Goal: Obtain resource: Download file/media

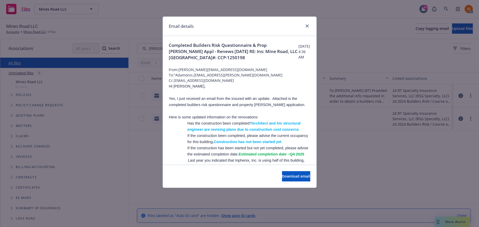
scroll to position [977, 0]
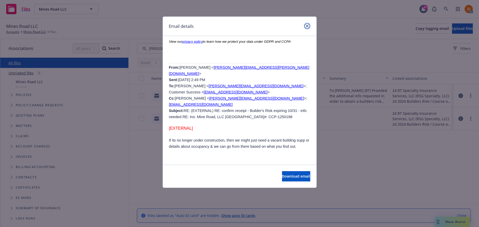
click at [305, 27] on link "close" at bounding box center [307, 26] width 6 height 6
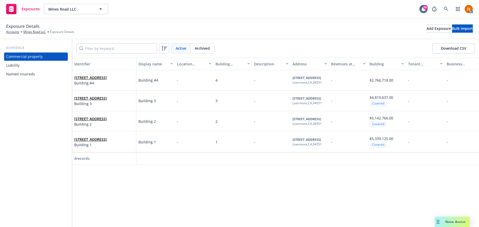
click at [291, 209] on div "Identifier Display name Location number Building number Description Address Rev…" at bounding box center [275, 142] width 407 height 169
click at [449, 10] on icon at bounding box center [446, 9] width 5 height 5
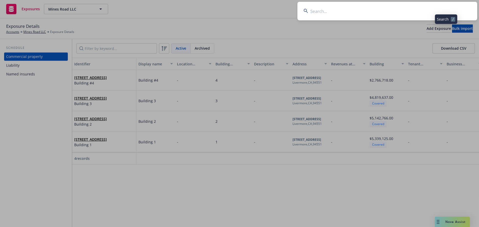
click at [327, 14] on input at bounding box center [388, 11] width 180 height 19
type input "Incredible Health Inc."
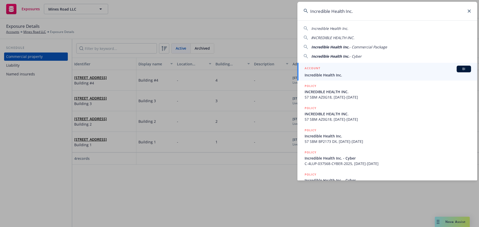
click at [334, 70] on div "ACCOUNT BI" at bounding box center [388, 69] width 167 height 7
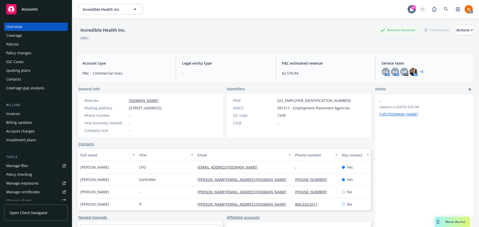
drag, startPoint x: 20, startPoint y: 72, endPoint x: 57, endPoint y: 73, distance: 37.8
click at [20, 72] on div "Quoting plans" at bounding box center [18, 70] width 24 height 8
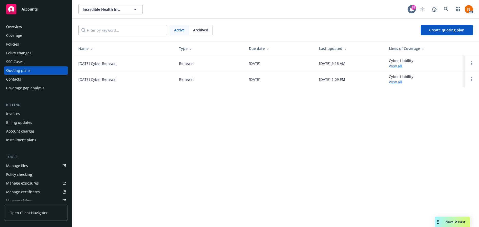
click at [94, 62] on link "01/25/26 Cyber Renewal" at bounding box center [97, 63] width 38 height 5
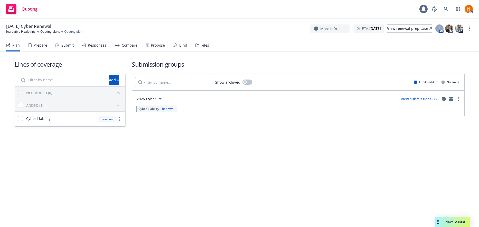
drag, startPoint x: 158, startPoint y: 149, endPoint x: 155, endPoint y: 142, distance: 7.8
click at [158, 147] on div "Lines of coverage Add NOT ADDED (0) ADDED (1) Cyber Liability Renewal Submissio…" at bounding box center [239, 101] width 479 height 98
click at [31, 46] on icon at bounding box center [30, 45] width 4 height 4
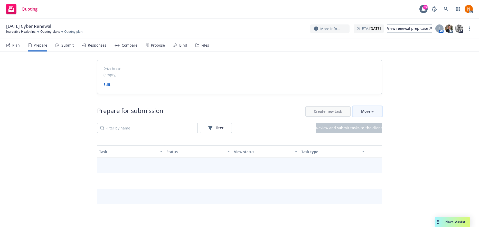
click at [366, 113] on div "More" at bounding box center [367, 111] width 13 height 10
click at [376, 137] on span "Go to Indio account" at bounding box center [374, 134] width 46 height 5
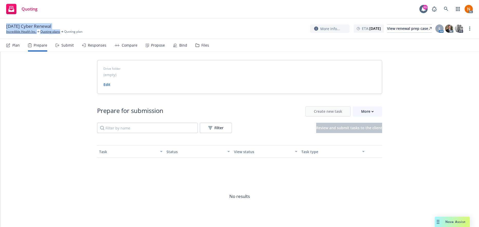
drag, startPoint x: 62, startPoint y: 26, endPoint x: 0, endPoint y: 25, distance: 62.2
click at [0, 25] on div "01/25/26 Cyber Renewal Incredible Health Inc. Quoting plans Quoting plan More i…" at bounding box center [239, 29] width 479 height 21
click at [73, 25] on div "01/25/26 Cyber Renewal Incredible Health Inc. Quoting plans Quoting plan" at bounding box center [44, 28] width 76 height 11
drag, startPoint x: 66, startPoint y: 25, endPoint x: 6, endPoint y: 24, distance: 59.9
click at [6, 24] on div "01/25/26 Cyber Renewal Incredible Health Inc. Quoting plans Quoting plan" at bounding box center [44, 28] width 76 height 11
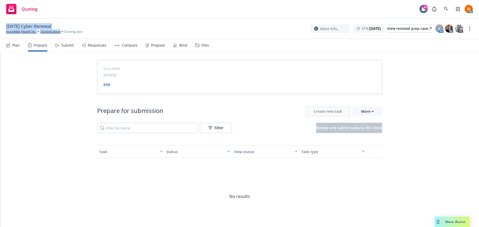
click at [6, 24] on span "01/25/26 Cyber Renewal" at bounding box center [28, 26] width 45 height 6
drag, startPoint x: 6, startPoint y: 24, endPoint x: 59, endPoint y: 24, distance: 52.7
click at [55, 24] on div "01/25/26 Cyber Renewal" at bounding box center [30, 26] width 49 height 6
copy div "01/25/26 Cyber Renewal"
drag, startPoint x: 76, startPoint y: 191, endPoint x: 36, endPoint y: 76, distance: 121.6
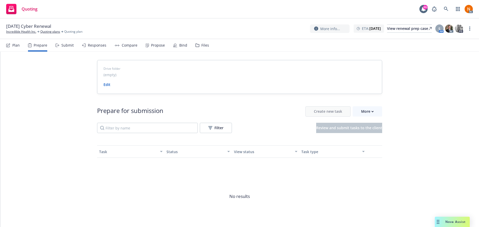
click at [76, 184] on div "Drive folder (empty) Edit Prepare for submission Create new task More Filter Re…" at bounding box center [239, 154] width 479 height 204
drag, startPoint x: 25, startPoint y: 32, endPoint x: 94, endPoint y: 41, distance: 69.7
click at [25, 32] on link "Incredible Health Inc." at bounding box center [21, 31] width 30 height 5
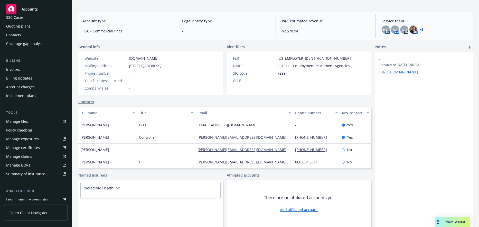
scroll to position [108, 0]
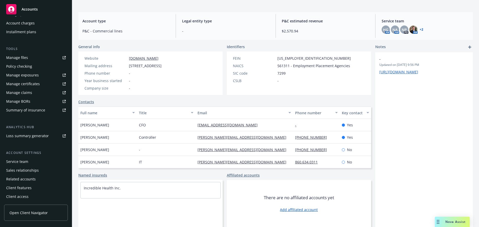
drag, startPoint x: 25, startPoint y: 156, endPoint x: 24, endPoint y: 161, distance: 5.4
click at [25, 156] on div "Account settings Service team Sales relationships Related accounts Client featu…" at bounding box center [36, 175] width 64 height 50
click at [24, 161] on div "Service team" at bounding box center [17, 161] width 22 height 8
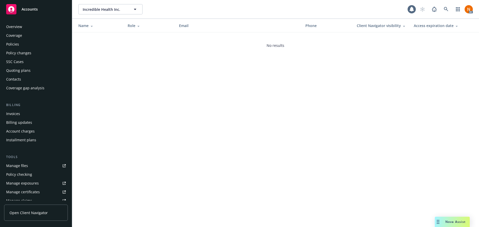
scroll to position [108, 0]
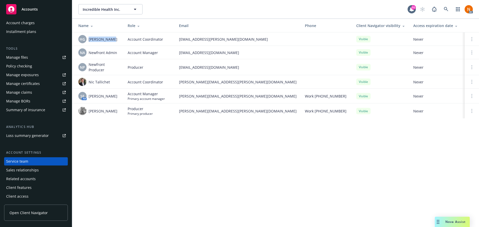
drag, startPoint x: 116, startPoint y: 38, endPoint x: 87, endPoint y: 41, distance: 28.5
click at [87, 41] on div "HG Herani Gebre" at bounding box center [98, 39] width 41 height 8
copy span "Herani Gebre"
click at [119, 54] on td "NA Newfront Admin" at bounding box center [97, 52] width 51 height 13
drag, startPoint x: 109, startPoint y: 71, endPoint x: 104, endPoint y: 66, distance: 6.9
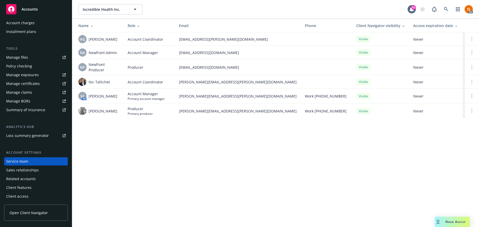
click at [108, 71] on span "Newfront Producer" at bounding box center [104, 67] width 31 height 11
drag, startPoint x: 89, startPoint y: 64, endPoint x: 107, endPoint y: 72, distance: 20.0
click at [89, 64] on span "Newfront Producer" at bounding box center [104, 67] width 31 height 11
click at [113, 83] on div "Nic Tallichet" at bounding box center [98, 82] width 41 height 8
click at [113, 78] on div "Nic Tallichet" at bounding box center [98, 82] width 41 height 8
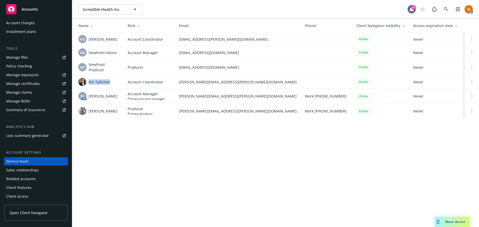
drag, startPoint x: 111, startPoint y: 81, endPoint x: 136, endPoint y: 81, distance: 25.2
click at [89, 81] on div "Nic Tallichet" at bounding box center [98, 82] width 41 height 8
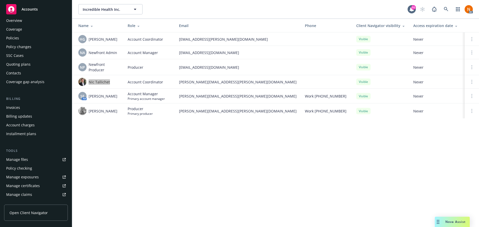
scroll to position [5, 0]
click at [29, 38] on div "Policies" at bounding box center [36, 39] width 60 height 8
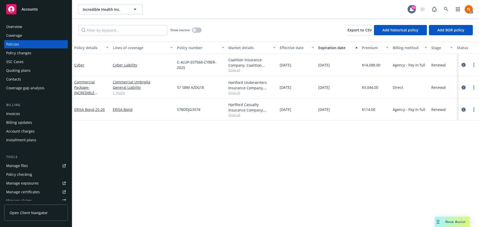
drag, startPoint x: 241, startPoint y: 166, endPoint x: 195, endPoint y: 105, distance: 76.5
click at [241, 166] on div "Policy details Lines of coverage Policy number Market details Effective date Ex…" at bounding box center [275, 133] width 407 height 185
click at [463, 65] on icon "circleInformation" at bounding box center [464, 65] width 4 height 4
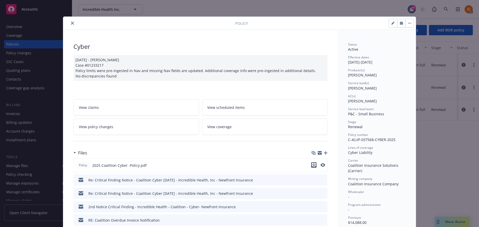
click at [312, 165] on icon "download file" at bounding box center [314, 165] width 4 height 4
click at [71, 24] on icon "close" at bounding box center [72, 23] width 3 height 3
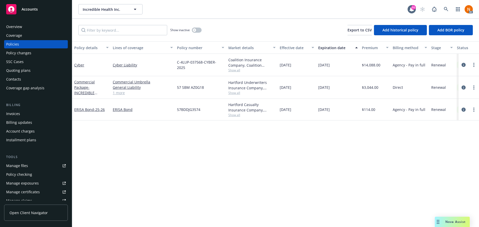
click at [30, 26] on div "Overview" at bounding box center [36, 27] width 60 height 8
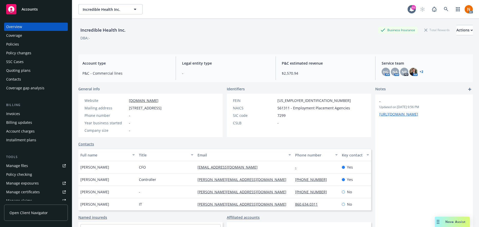
scroll to position [12, 0]
click at [431, 33] on div "Incredible Health Inc. Business Insurance Total Rewards Actions DBA: -" at bounding box center [275, 35] width 395 height 21
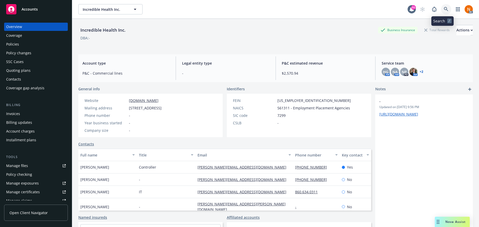
click at [445, 7] on icon at bounding box center [446, 9] width 5 height 5
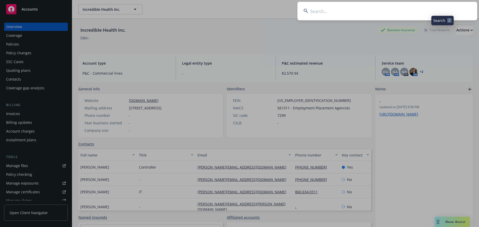
click at [408, 10] on input at bounding box center [388, 11] width 180 height 19
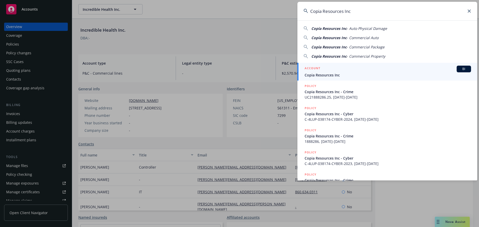
type input "Copia Resources Inc"
click at [330, 74] on span "Copia Resources Inc" at bounding box center [388, 74] width 167 height 5
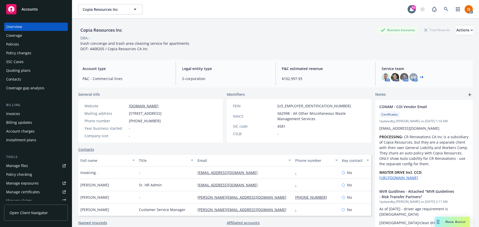
drag, startPoint x: 24, startPoint y: 46, endPoint x: 31, endPoint y: 51, distance: 8.6
click at [24, 46] on div "Policies" at bounding box center [36, 44] width 60 height 8
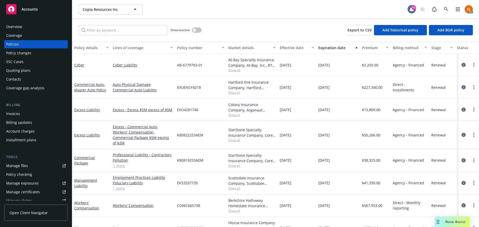
click at [295, 117] on div "01/12/2025" at bounding box center [297, 109] width 39 height 22
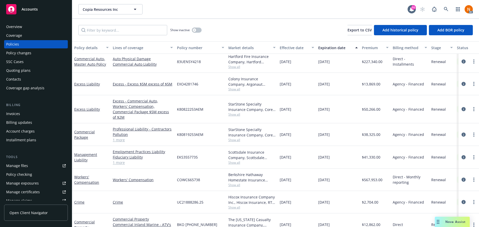
click at [125, 137] on link "1 more" at bounding box center [143, 139] width 60 height 5
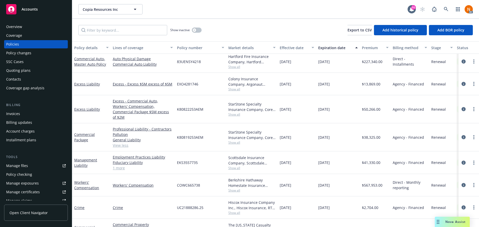
click at [280, 164] on div "01/12/2025" at bounding box center [297, 162] width 39 height 23
click at [445, 9] on icon at bounding box center [446, 9] width 5 height 5
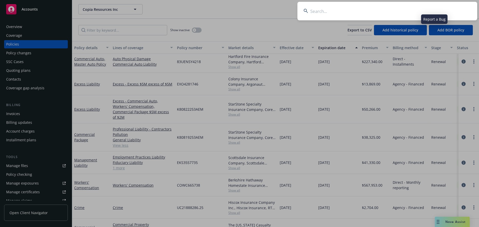
click at [388, 9] on input at bounding box center [388, 11] width 180 height 19
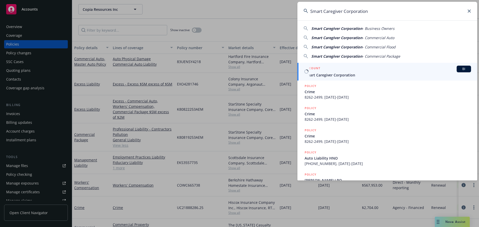
type input "Smart Caregiver Corporation"
click at [357, 72] on span "Smart Caregiver Corporation" at bounding box center [388, 74] width 167 height 5
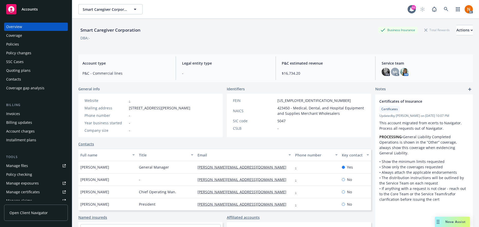
click at [13, 41] on div "Policies" at bounding box center [12, 44] width 13 height 8
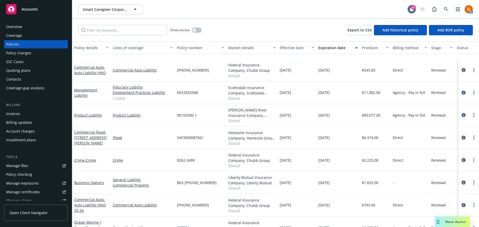
scroll to position [103, 0]
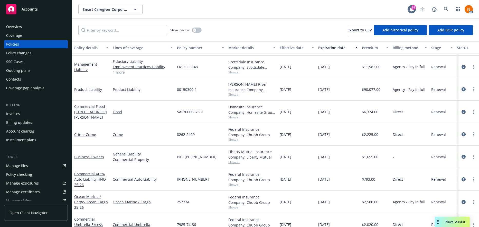
click at [462, 90] on icon "circleInformation" at bounding box center [464, 89] width 4 height 4
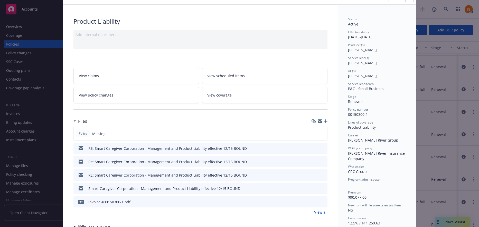
scroll to position [77, 0]
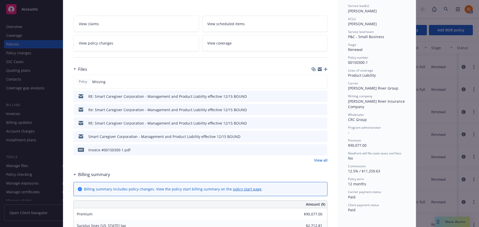
click at [319, 159] on link "View all" at bounding box center [320, 159] width 13 height 5
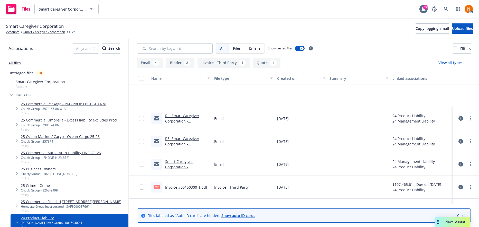
scroll to position [63, 0]
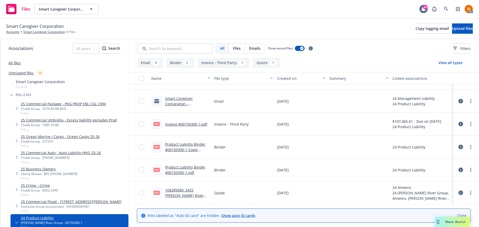
drag, startPoint x: 192, startPoint y: 189, endPoint x: 264, endPoint y: 189, distance: 72.5
click at [192, 189] on link "104285680_2425 [PERSON_NAME] River Products Renewal Quote Smart Caregiver Corpo…" at bounding box center [187, 200] width 44 height 26
click at [186, 142] on link "Product Liability Binder #00150300-1 Cover Letter.pdf" at bounding box center [185, 150] width 40 height 16
